Goal: Task Accomplishment & Management: Complete application form

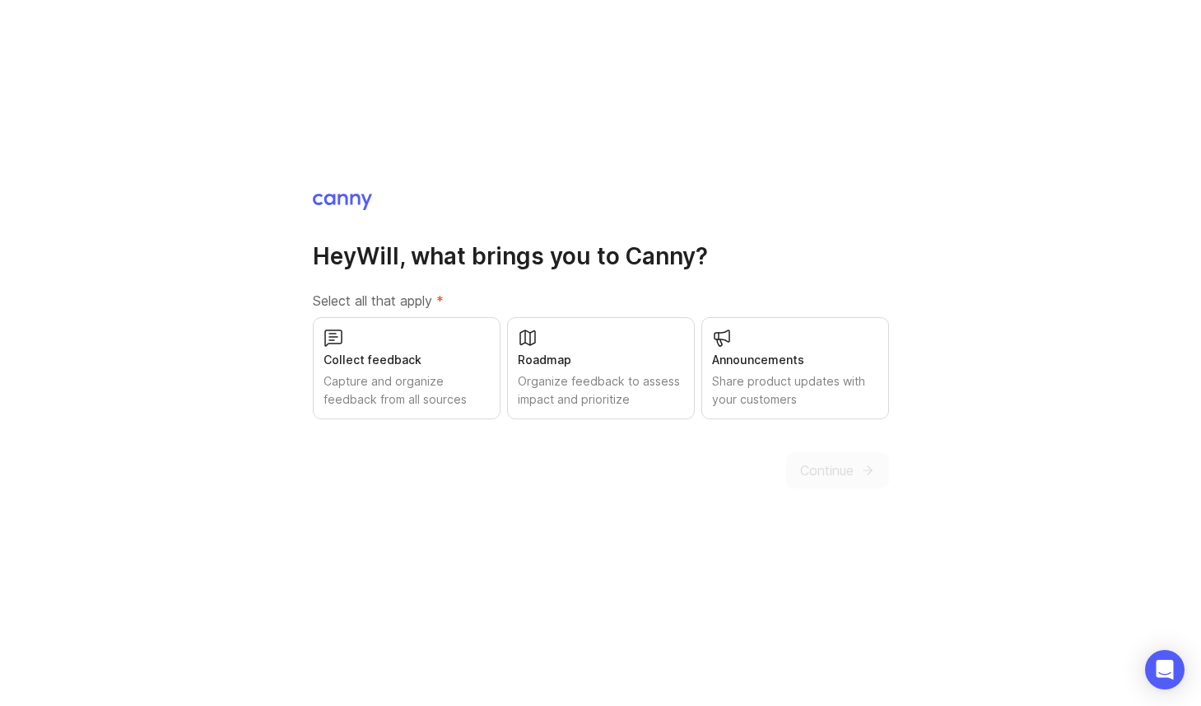
click at [636, 343] on div "Roadmap Organize feedback to assess impact and prioritize" at bounding box center [601, 368] width 188 height 102
click at [841, 479] on button "Continue" at bounding box center [837, 470] width 103 height 36
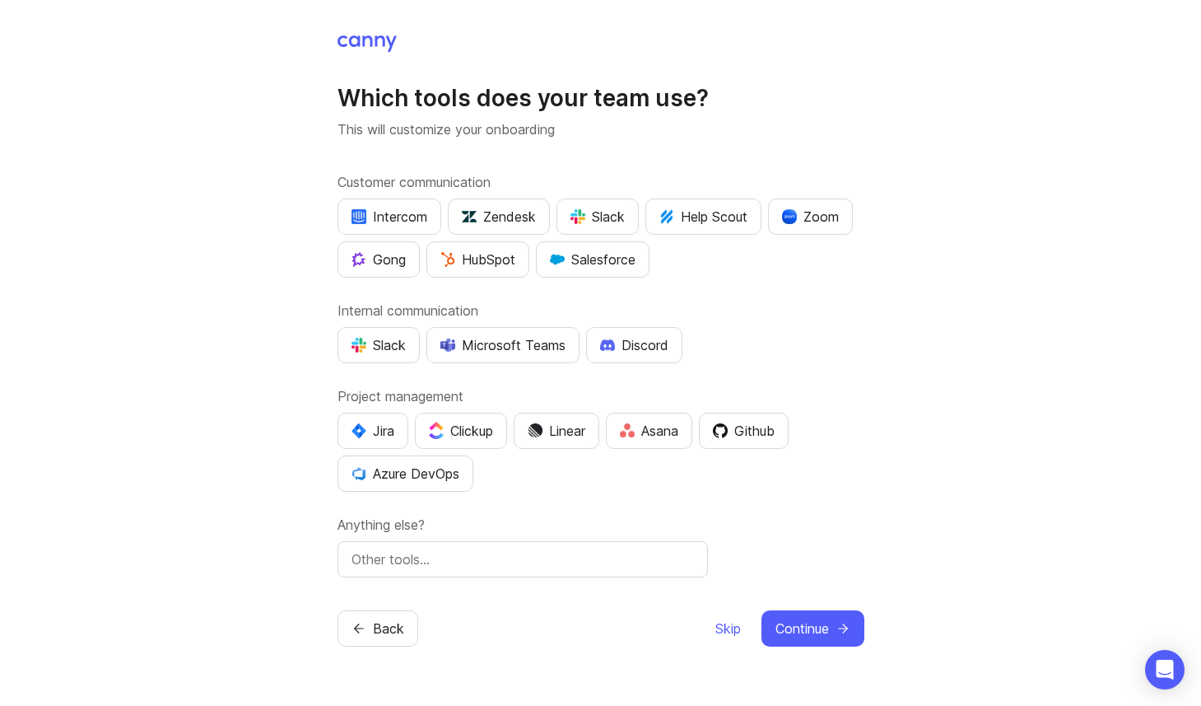
click at [598, 227] on button "Slack" at bounding box center [597, 216] width 82 height 36
click at [402, 359] on button "Slack" at bounding box center [379, 345] width 82 height 36
click at [594, 207] on div "Slack" at bounding box center [597, 217] width 54 height 20
click at [602, 212] on div "Slack" at bounding box center [597, 217] width 54 height 20
click at [562, 563] on input "text" at bounding box center [523, 559] width 342 height 20
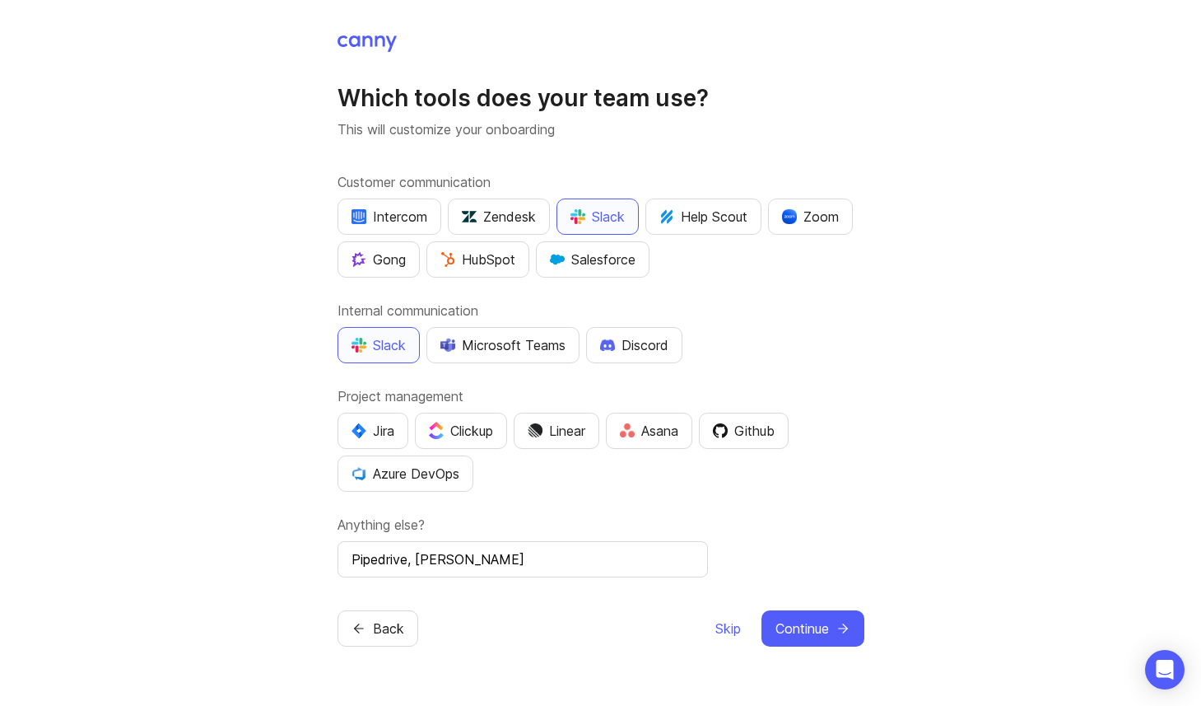
type input "Pipedrive, [PERSON_NAME]"
click at [803, 538] on div "Anything else? Pipedrive, [GEOGRAPHIC_DATA]" at bounding box center [601, 546] width 527 height 63
click at [822, 623] on span "Continue" at bounding box center [802, 628] width 54 height 20
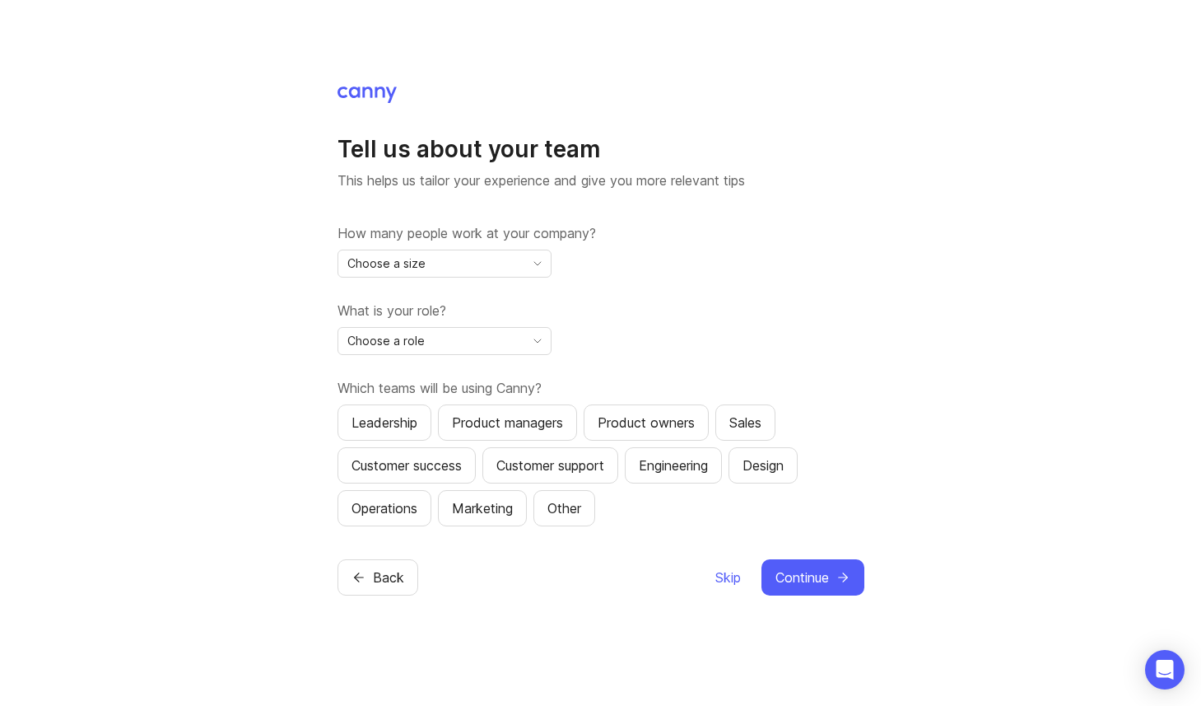
click at [524, 268] on icon "toggle icon" at bounding box center [537, 263] width 26 height 13
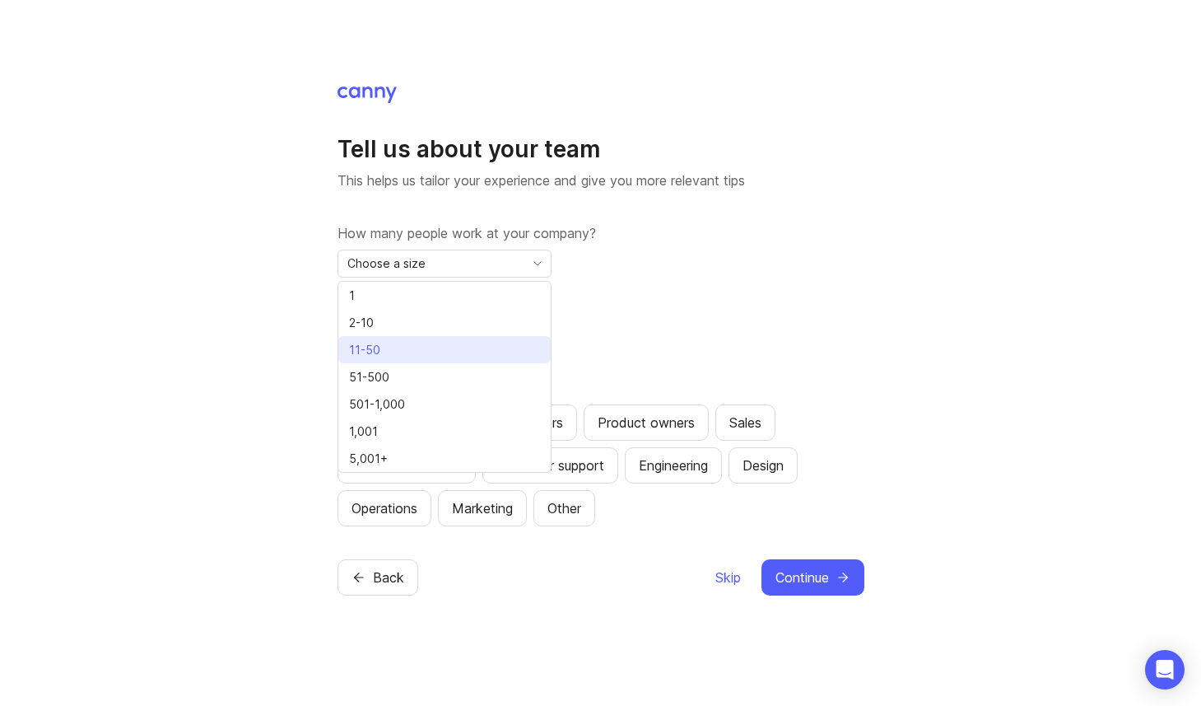
click at [490, 349] on li "11-50" at bounding box center [444, 349] width 212 height 27
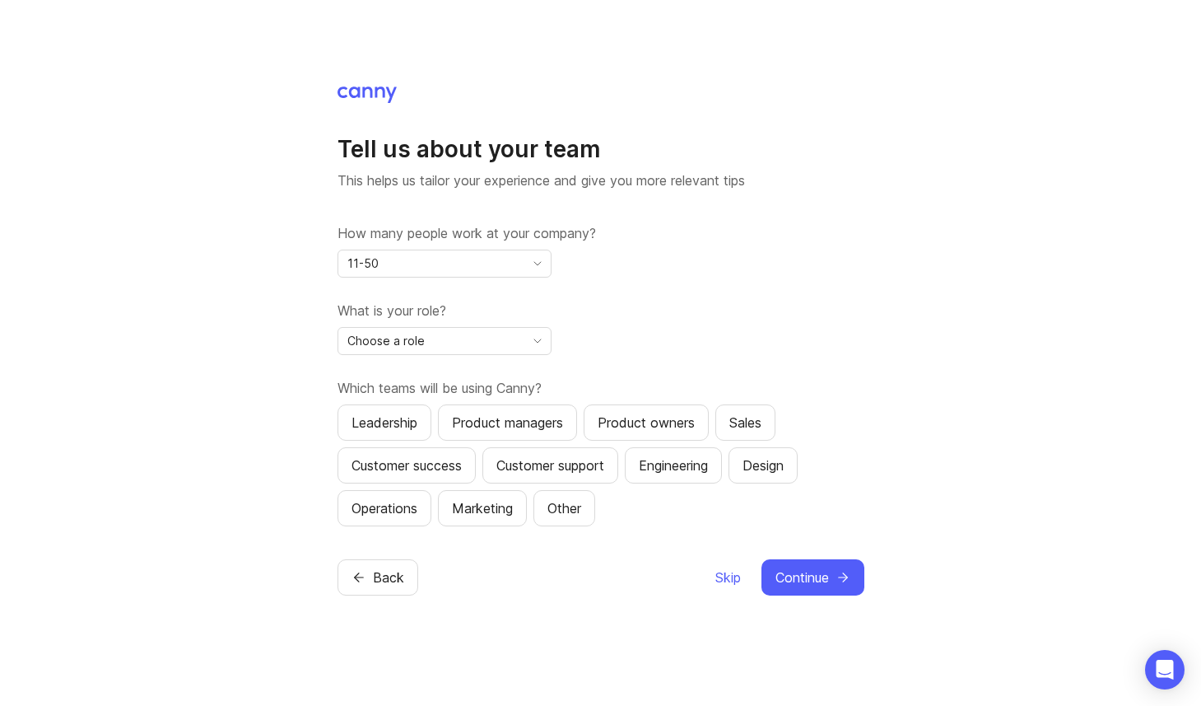
click at [491, 332] on div "Choose a role" at bounding box center [431, 341] width 186 height 26
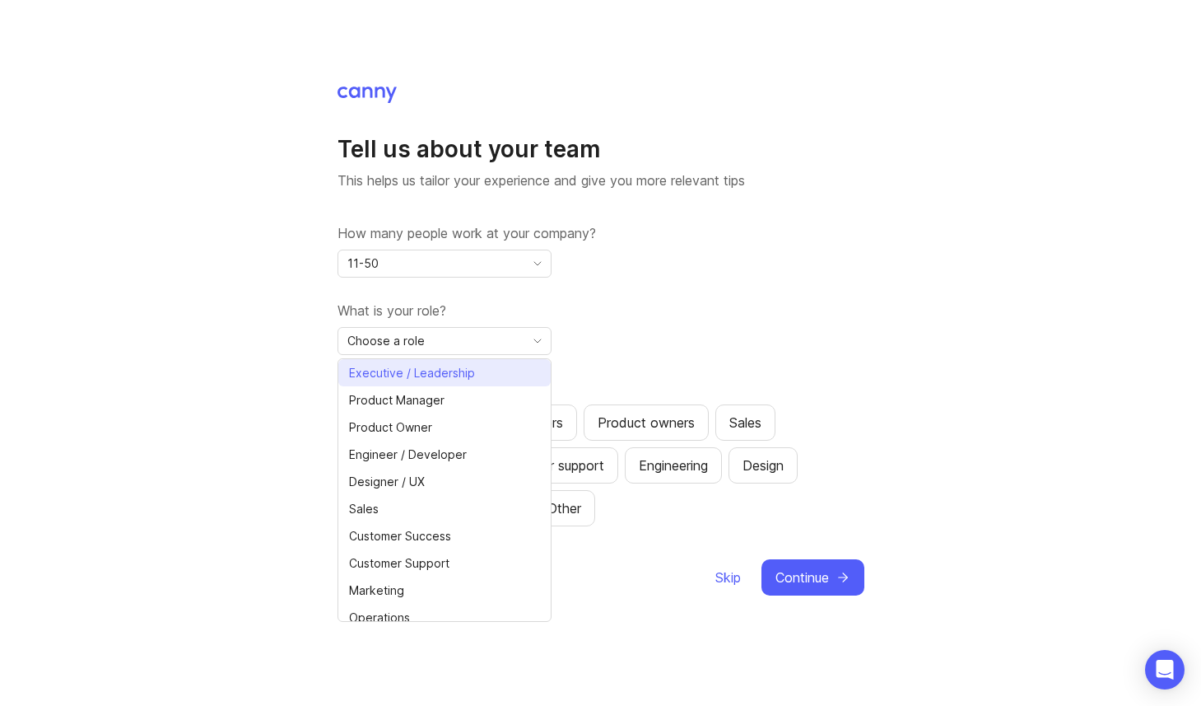
click at [484, 376] on li "Executive / Leadership" at bounding box center [444, 372] width 212 height 27
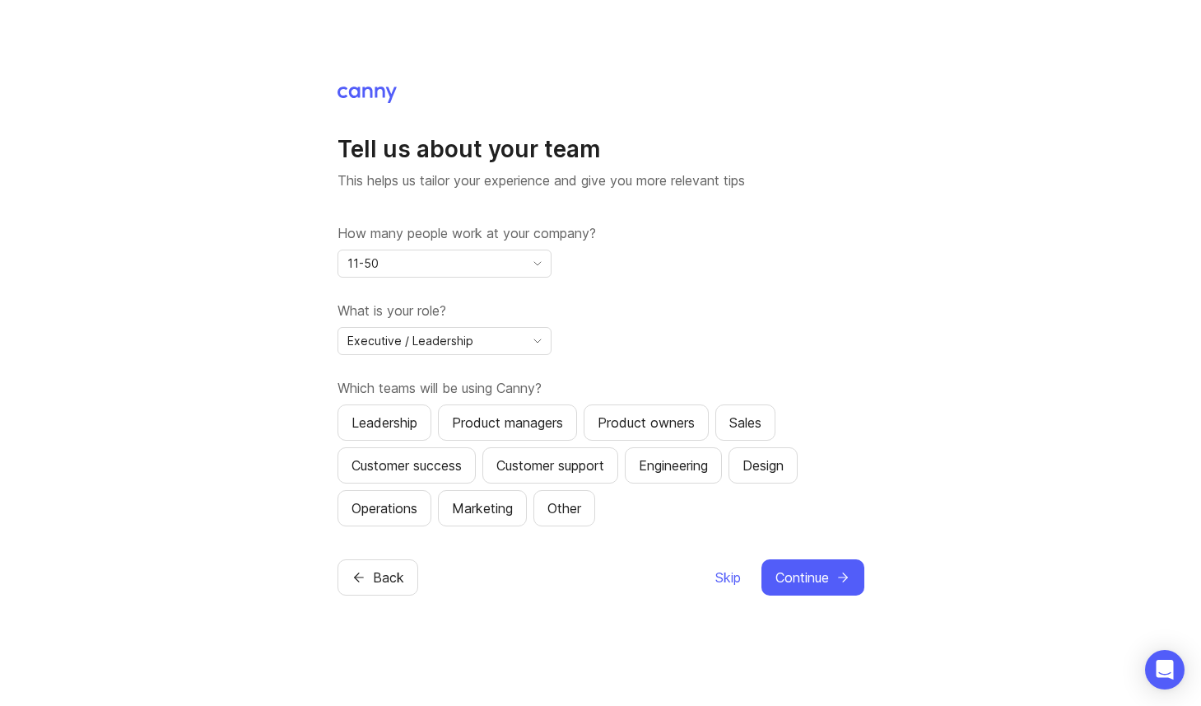
click at [407, 417] on div "Leadership" at bounding box center [385, 422] width 66 height 20
click at [848, 582] on icon "submit" at bounding box center [843, 577] width 15 height 15
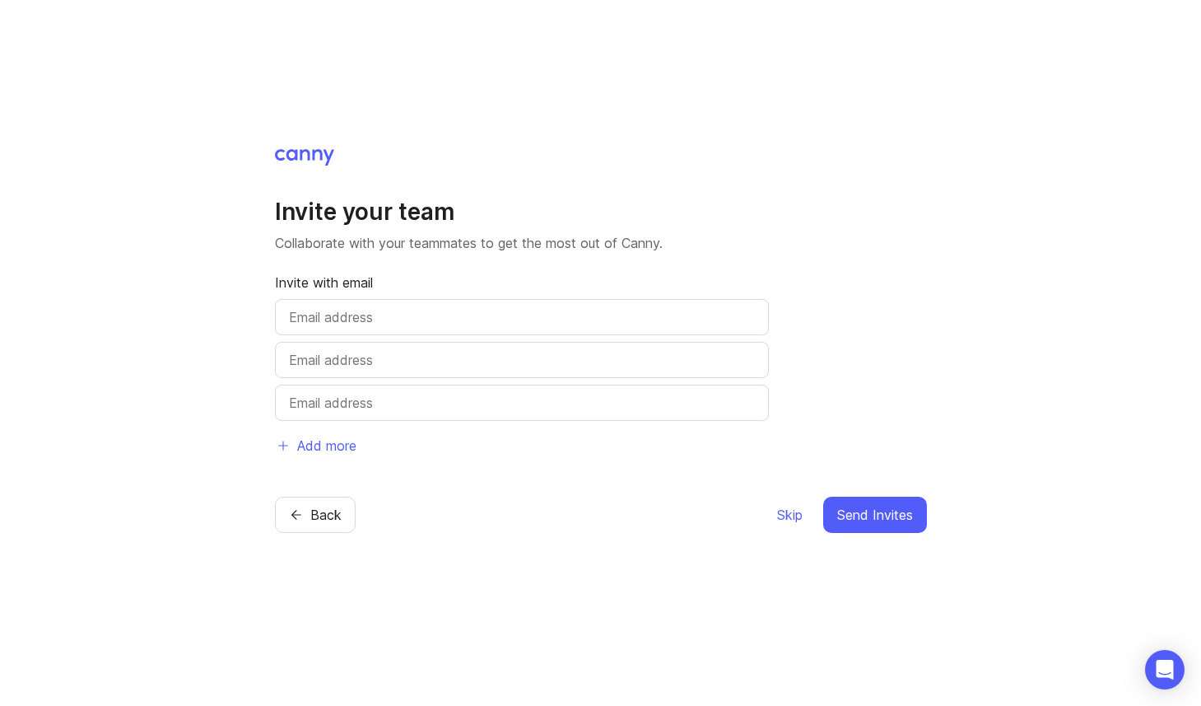
click at [808, 515] on div "Skip Send Invites" at bounding box center [851, 514] width 151 height 36
click at [793, 513] on span "Skip" at bounding box center [790, 515] width 26 height 20
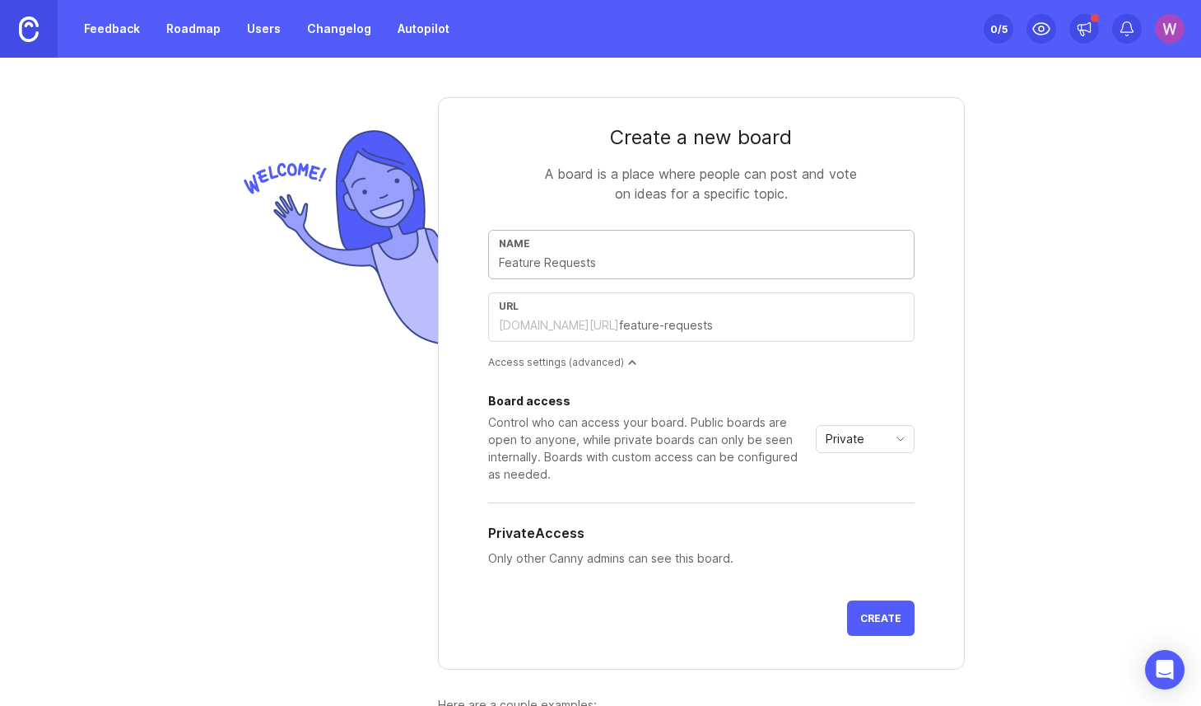
click at [615, 256] on input "text" at bounding box center [701, 263] width 405 height 18
type input "B"
type input "b"
type input "Bi"
type input "bi"
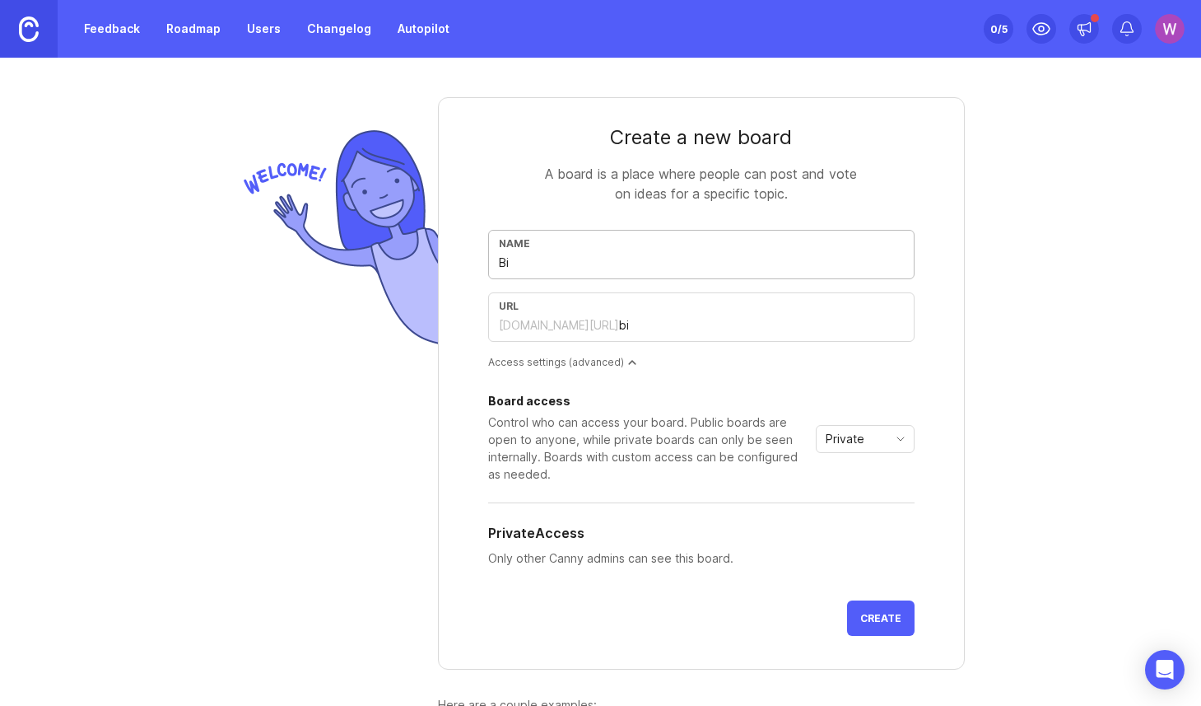
type input "Big"
type input "big"
type input "Big P"
type input "big-p"
type input "Big Pi"
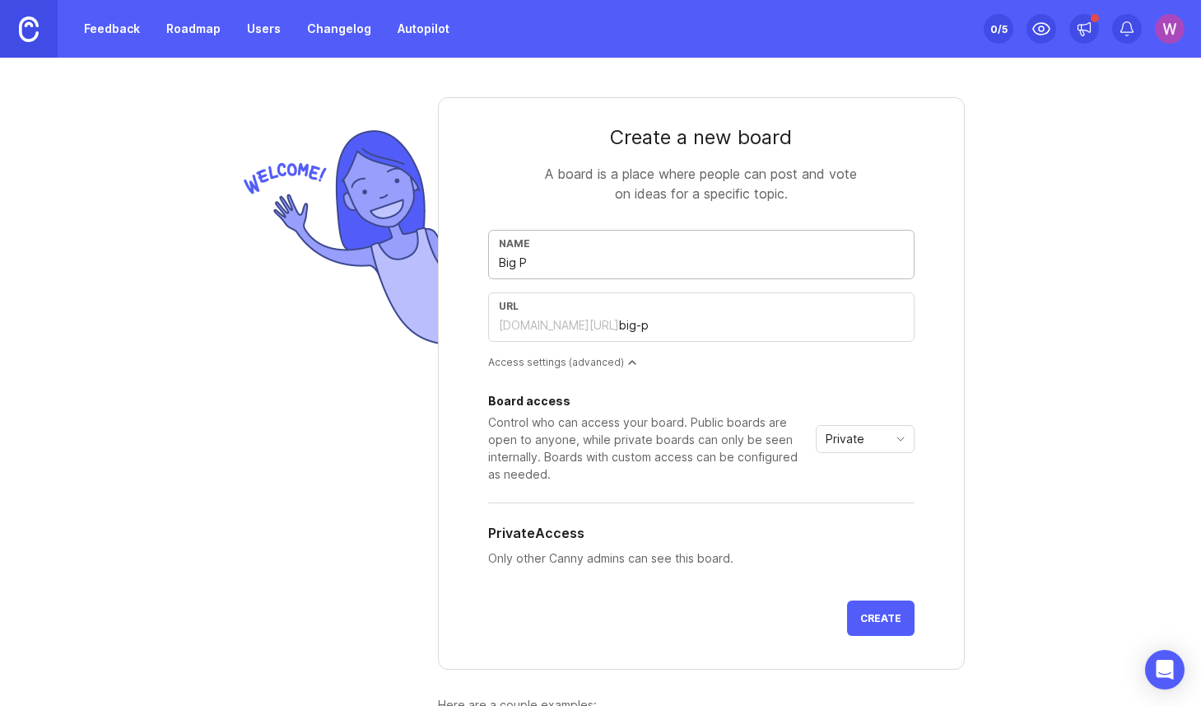
type input "big-pi"
type input "Big Pic"
type input "big-pic"
type input "Big Pict"
type input "big-pict"
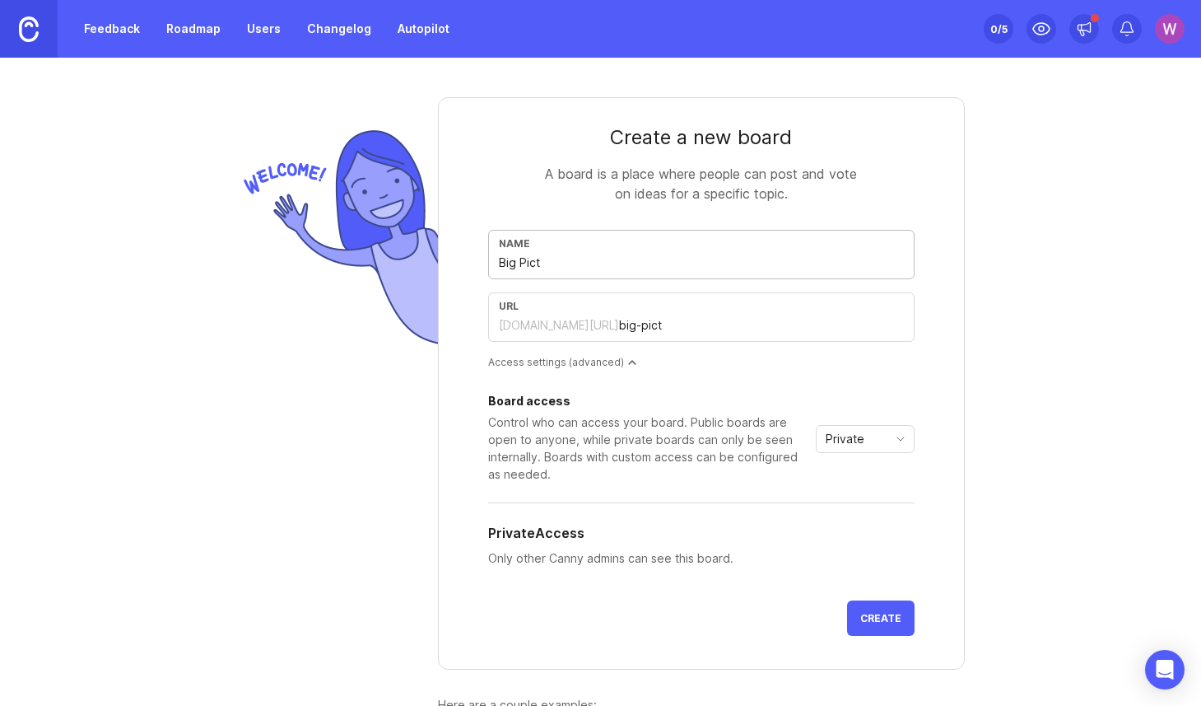
type input "Big Pictu"
type input "big-pictu"
type input "Big Pictur"
type input "big-pictur"
type input "Big Picture"
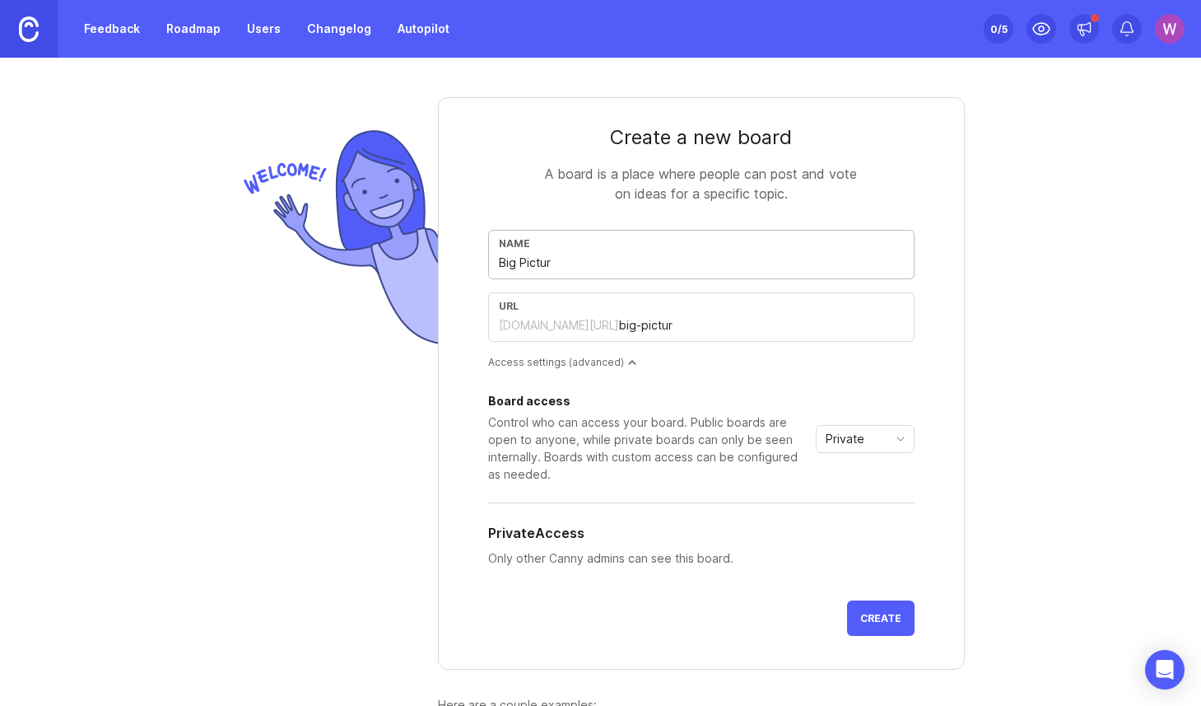
type input "big-picture"
type input "Big Picture"
click at [1027, 286] on div "Create a new board A board is a place where people can post and vote on ideas f…" at bounding box center [600, 382] width 1201 height 648
